Goal: Navigation & Orientation: Go to known website

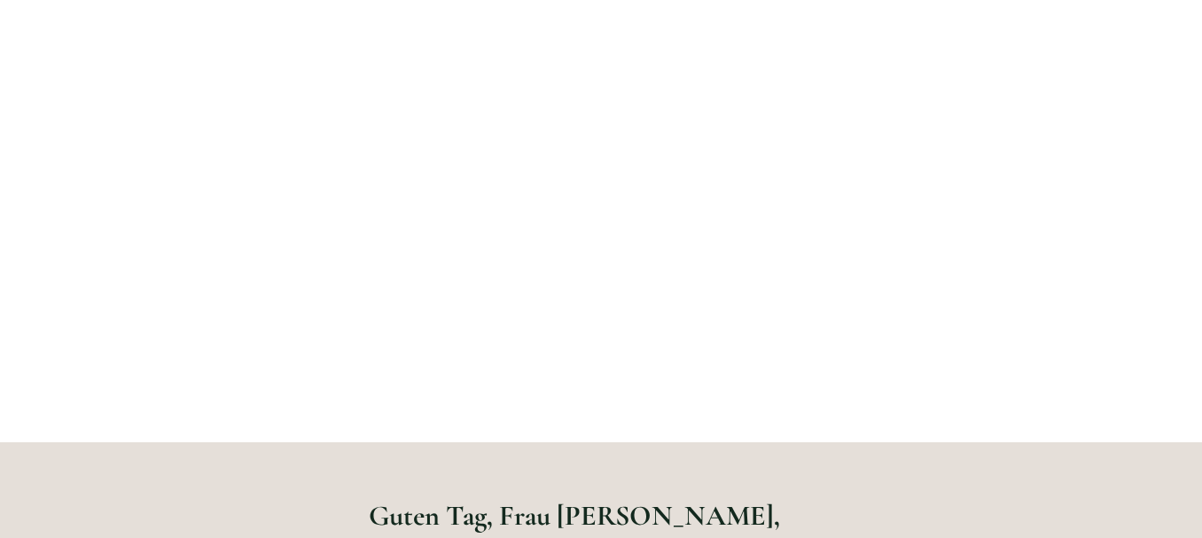
scroll to position [372, 0]
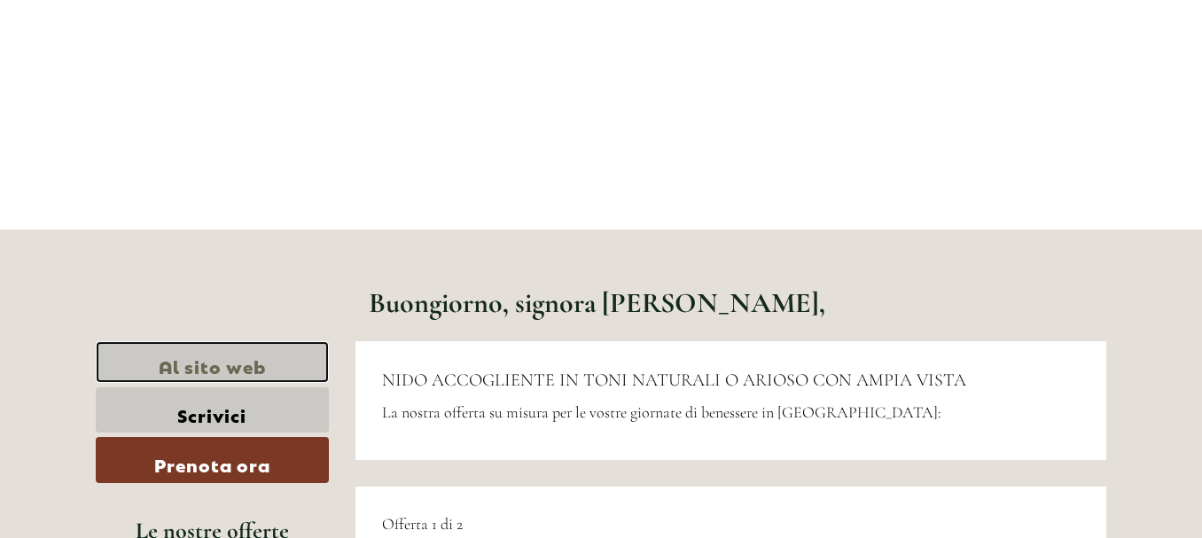
click at [176, 375] on font "Al sito web" at bounding box center [212, 365] width 107 height 25
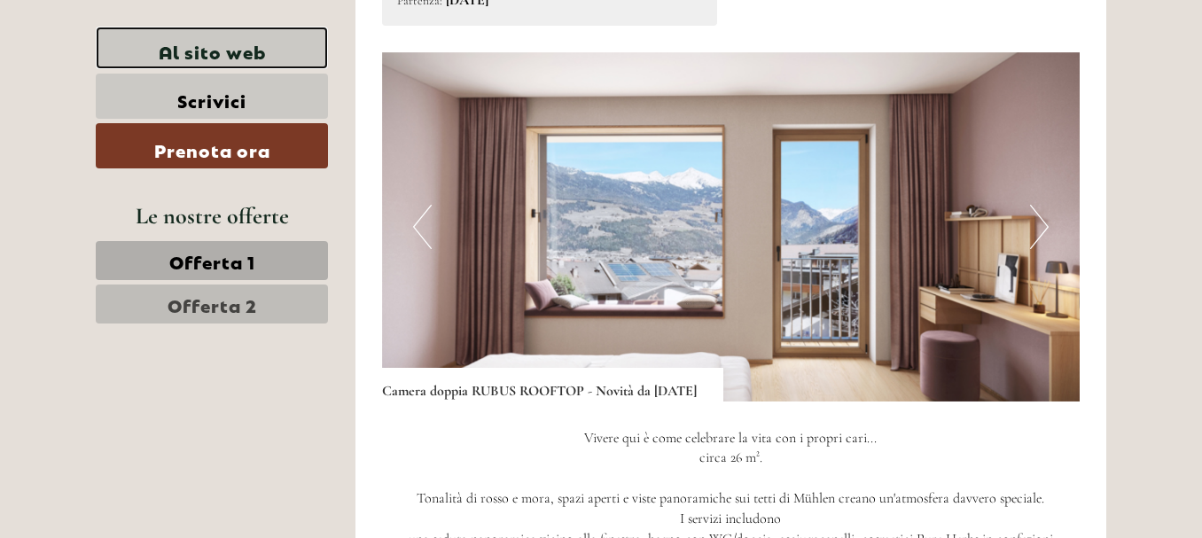
scroll to position [1174, 0]
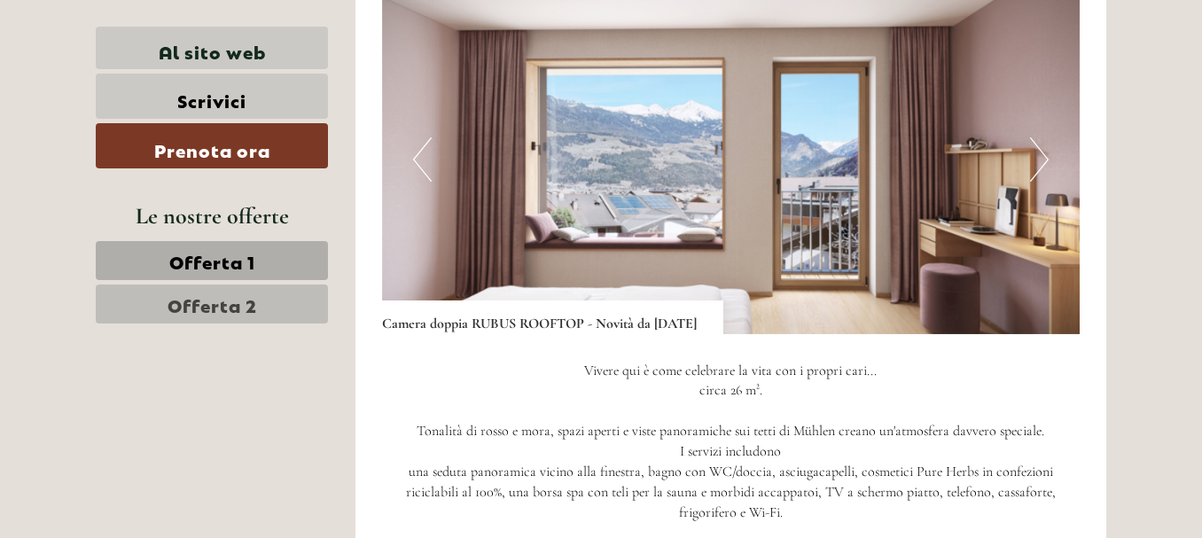
click at [1034, 178] on button "Prossimo" at bounding box center [1039, 159] width 19 height 44
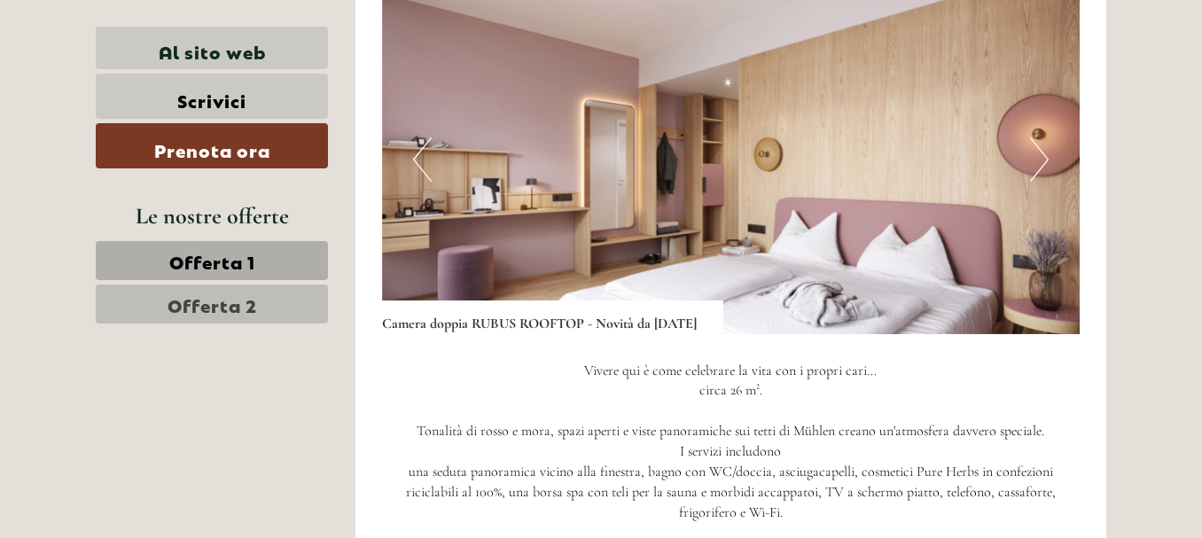
click at [1035, 178] on button "Prossimo" at bounding box center [1039, 159] width 19 height 44
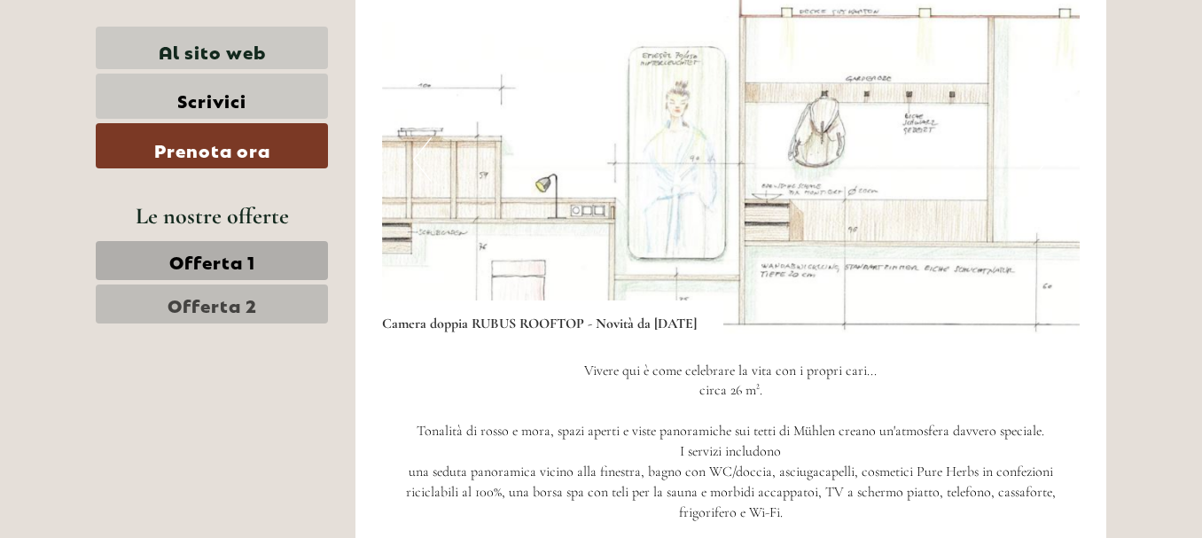
click at [1035, 178] on button "Prossimo" at bounding box center [1039, 159] width 19 height 44
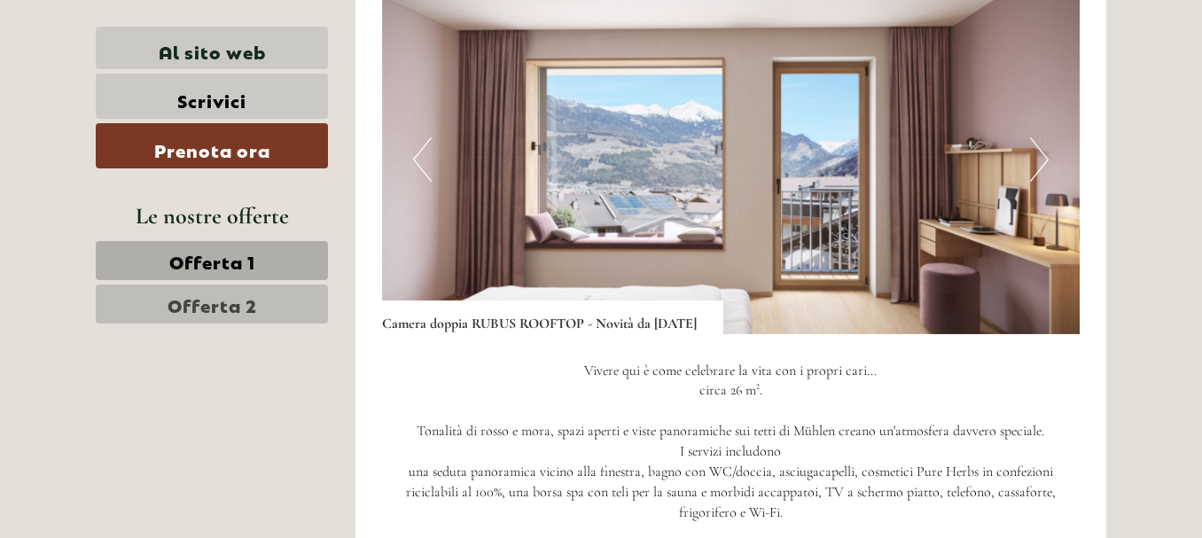
click at [1035, 178] on button "Prossimo" at bounding box center [1039, 159] width 19 height 44
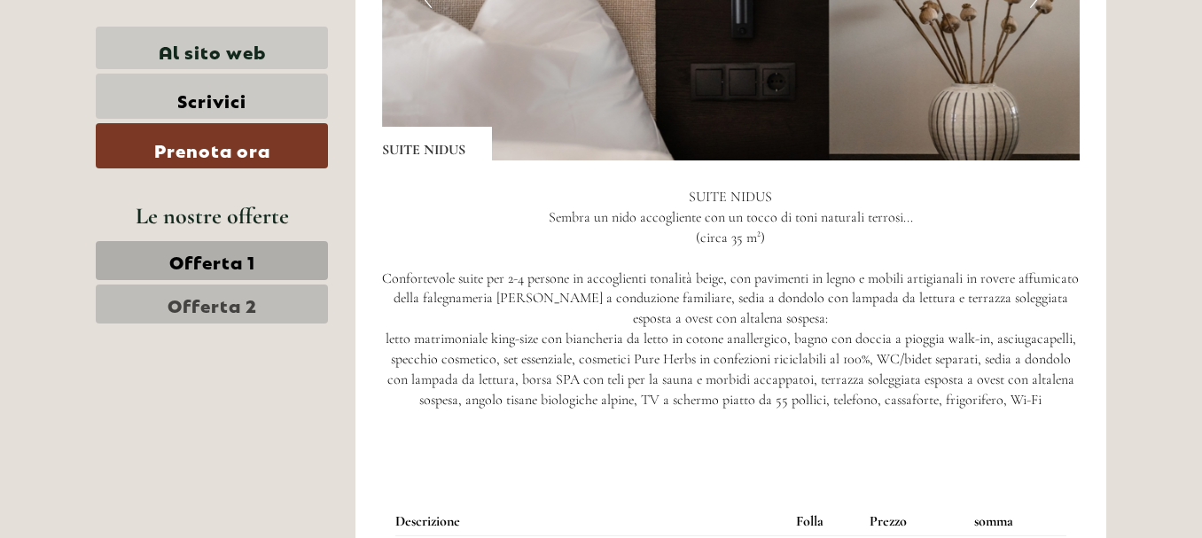
scroll to position [2386, 0]
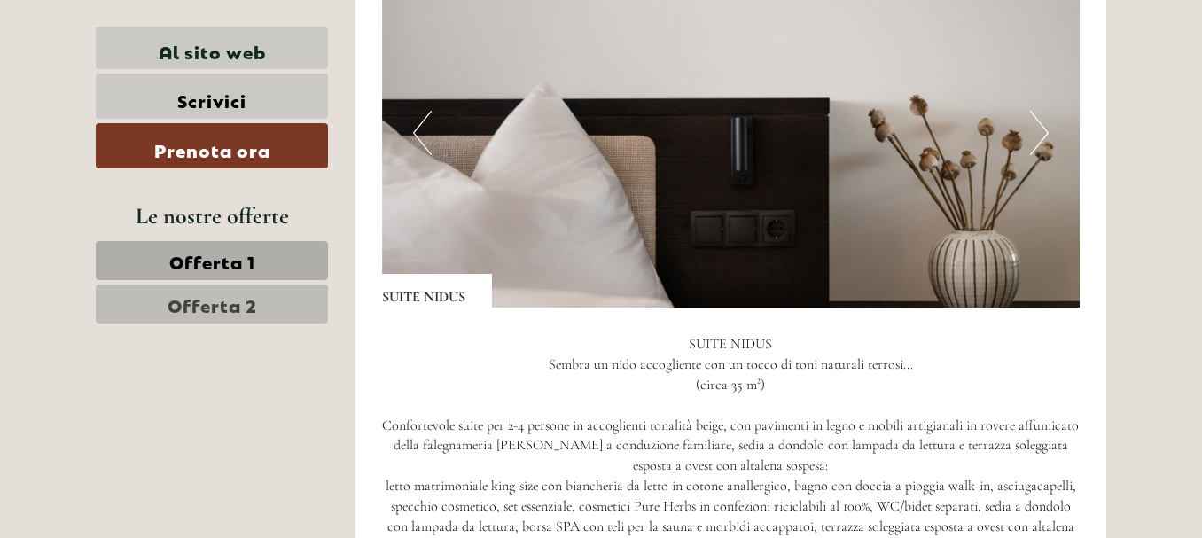
click at [1041, 134] on button "Prossimo" at bounding box center [1039, 133] width 19 height 44
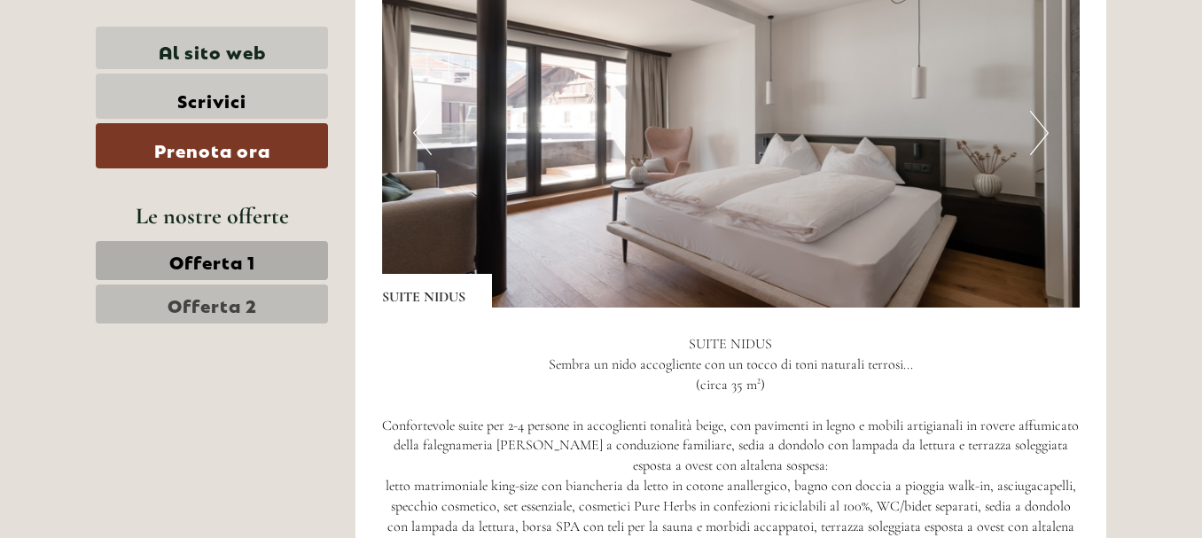
click at [1041, 134] on button "Prossimo" at bounding box center [1039, 133] width 19 height 44
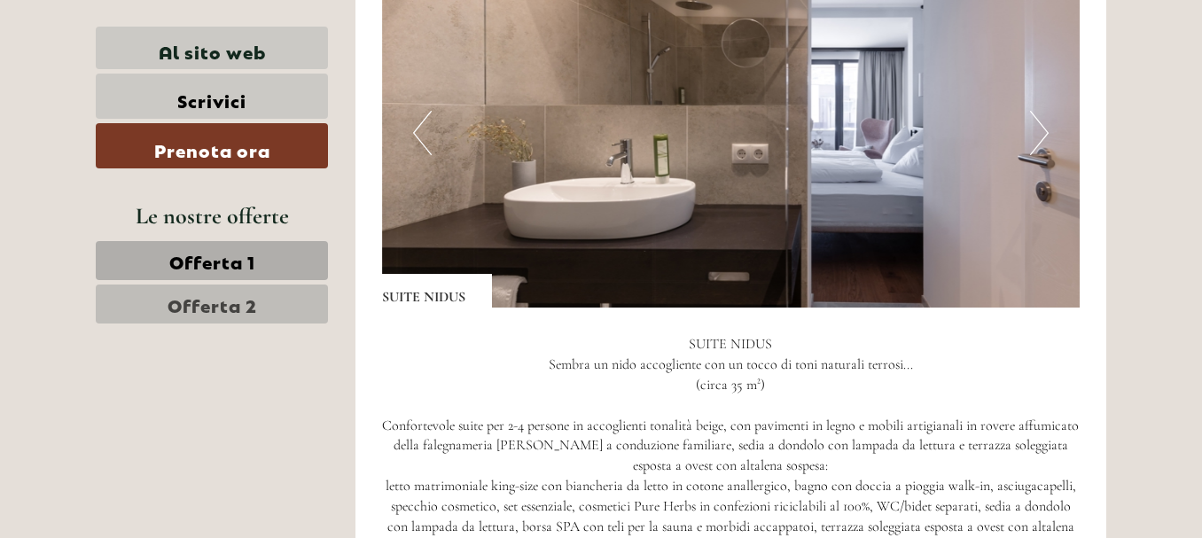
click at [1041, 134] on button "Prossimo" at bounding box center [1039, 133] width 19 height 44
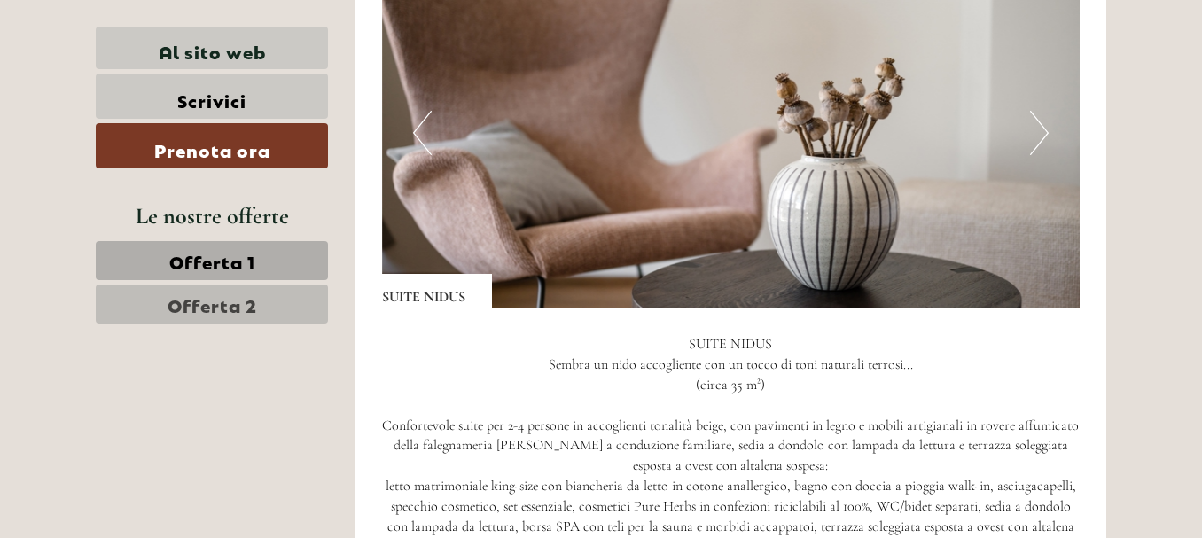
click at [1041, 134] on button "Prossimo" at bounding box center [1039, 133] width 19 height 44
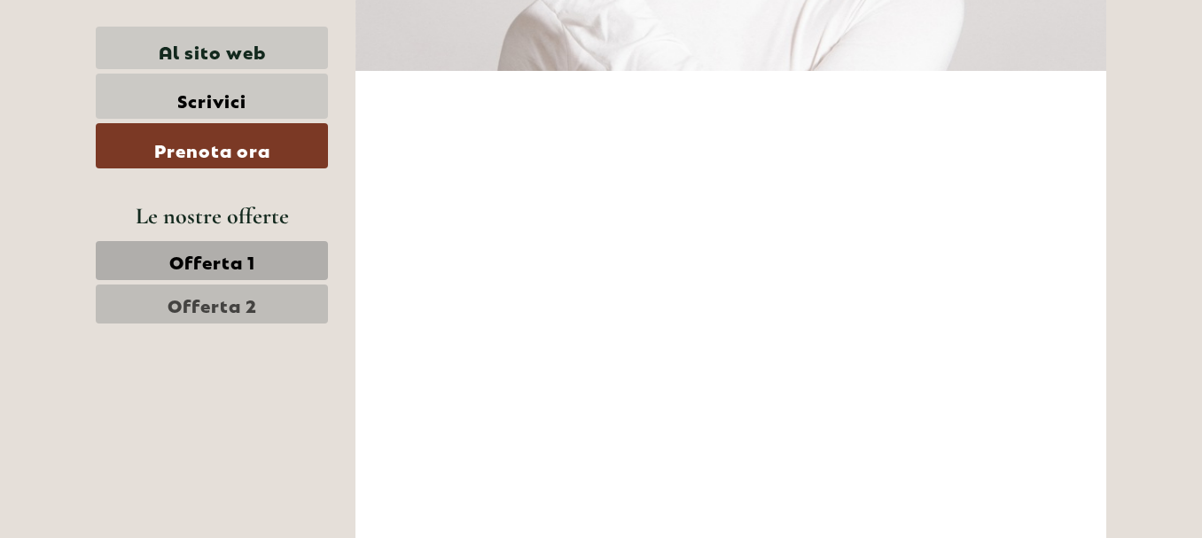
scroll to position [5010, 0]
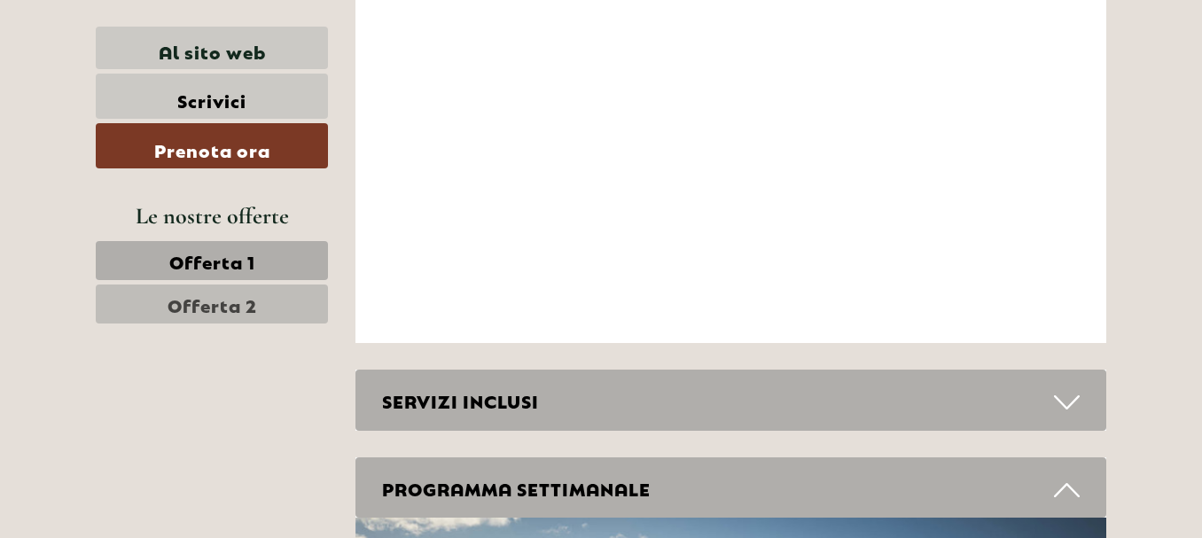
click at [1065, 393] on icon at bounding box center [1067, 402] width 26 height 30
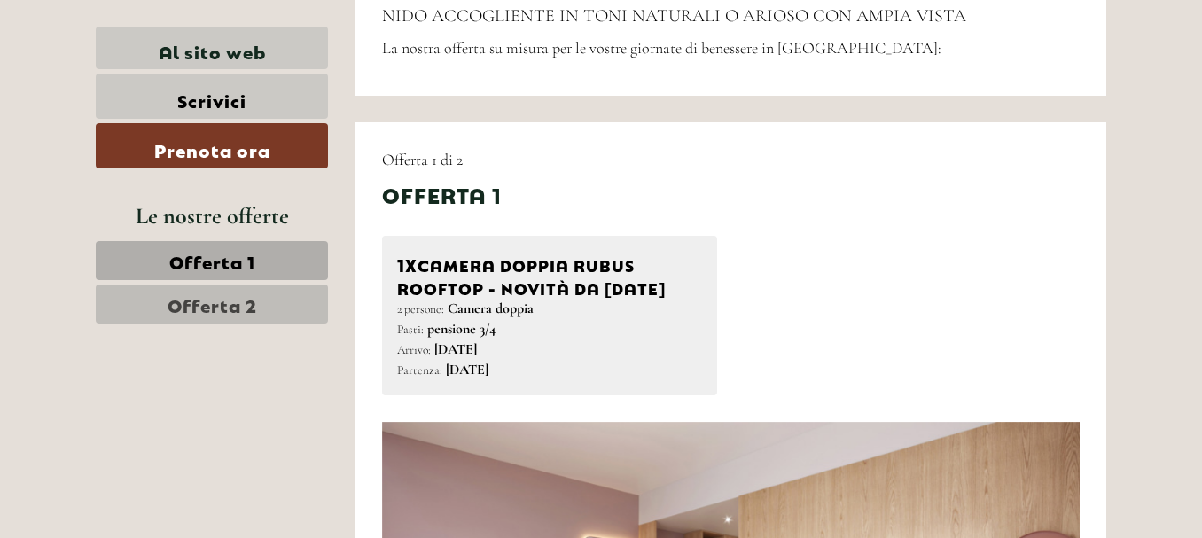
scroll to position [619, 0]
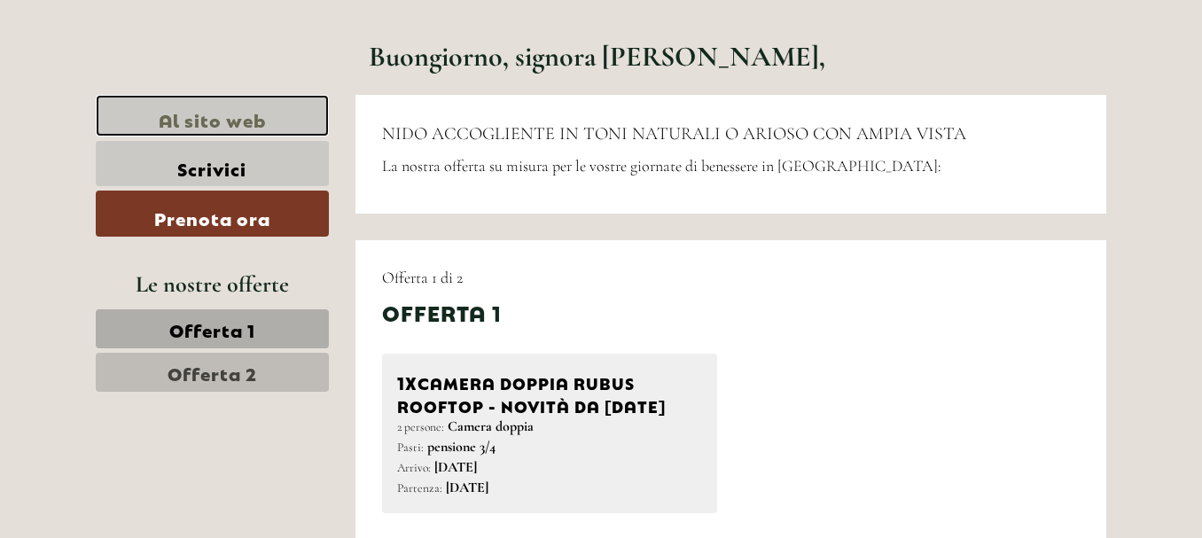
click at [221, 128] on font "Al sito web" at bounding box center [212, 118] width 107 height 25
